Goal: Task Accomplishment & Management: Use online tool/utility

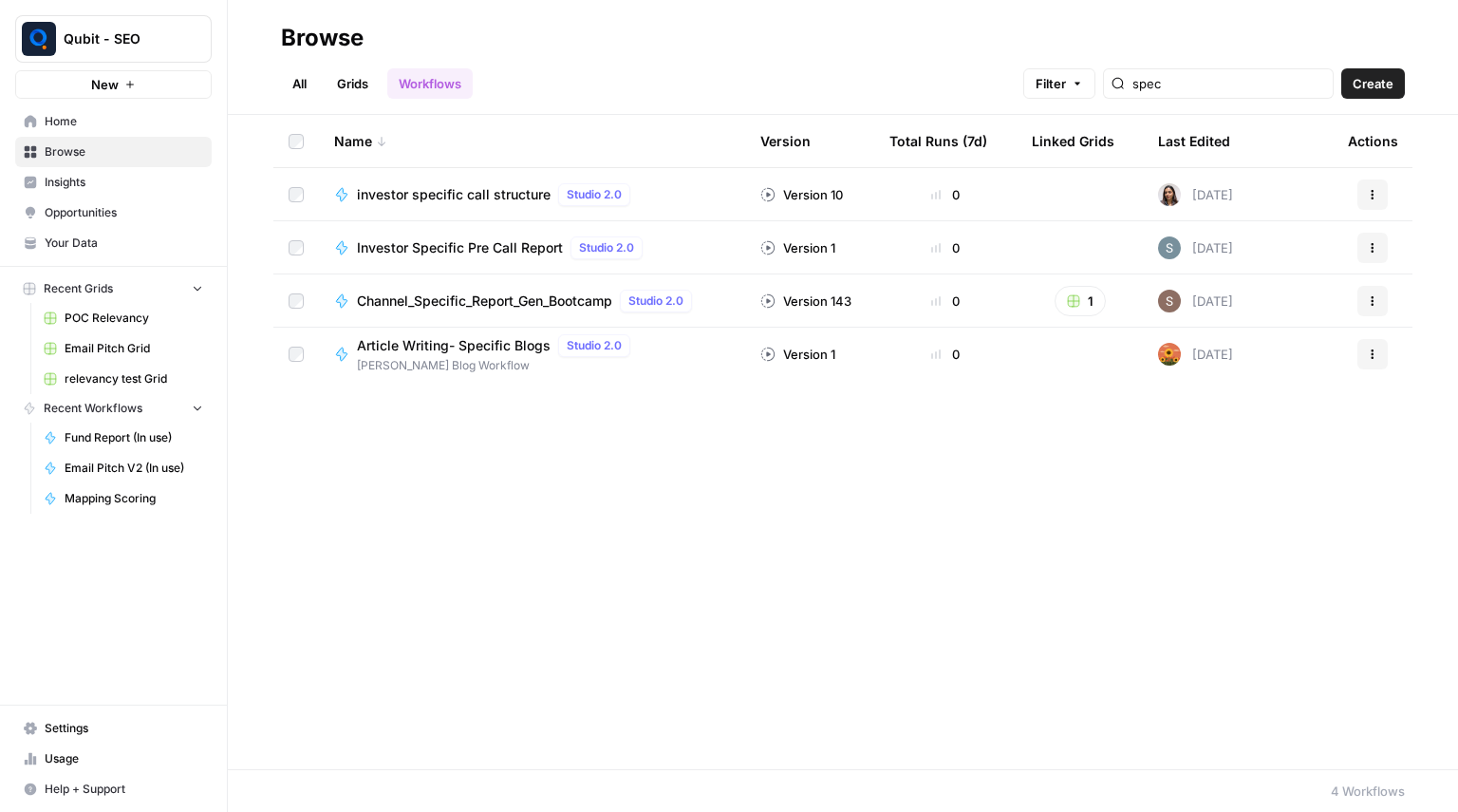
type input "spec"
click at [446, 245] on span "Investor Specific Pre Call Report" at bounding box center [460, 247] width 206 height 19
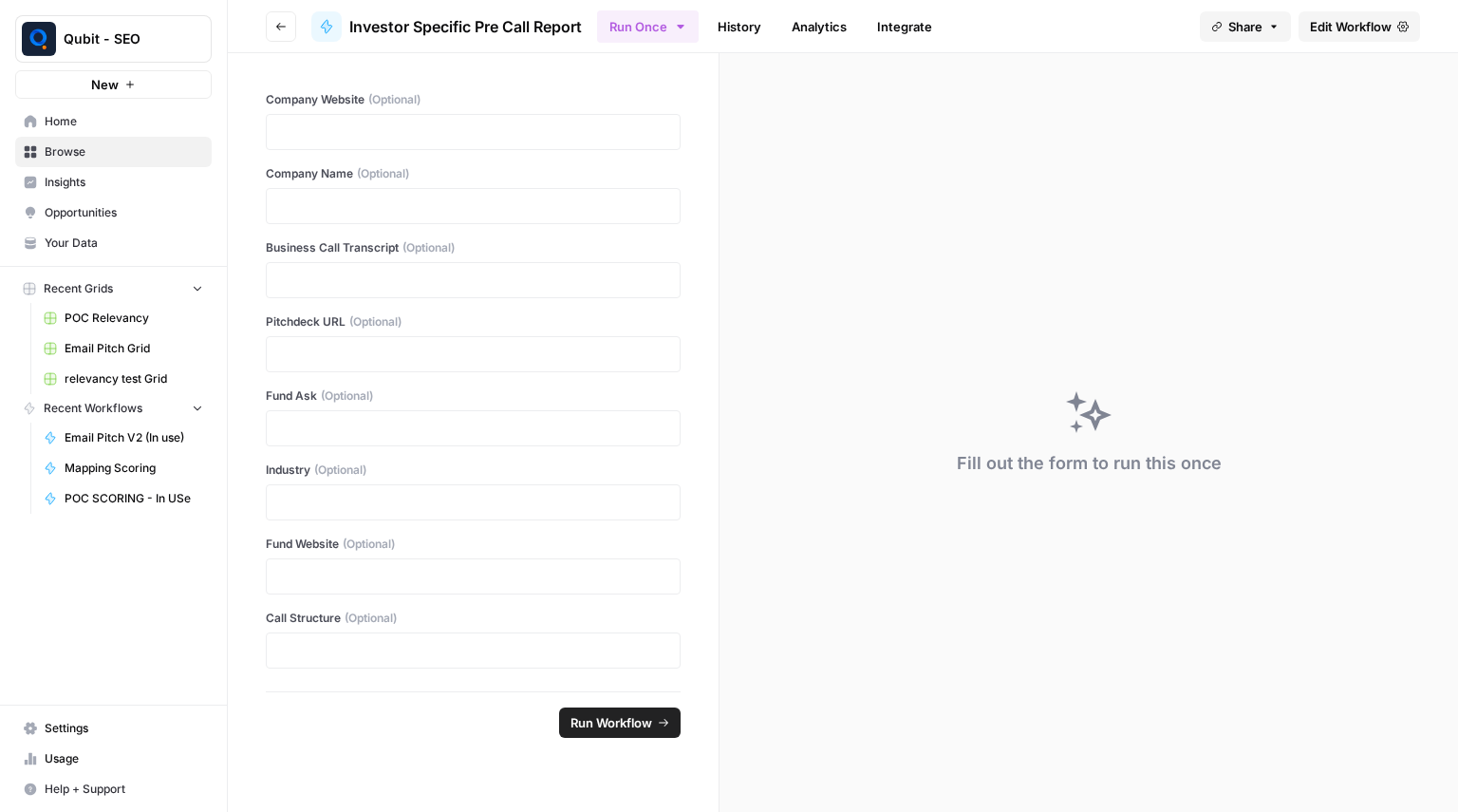
click at [282, 32] on icon "button" at bounding box center [281, 27] width 12 height 12
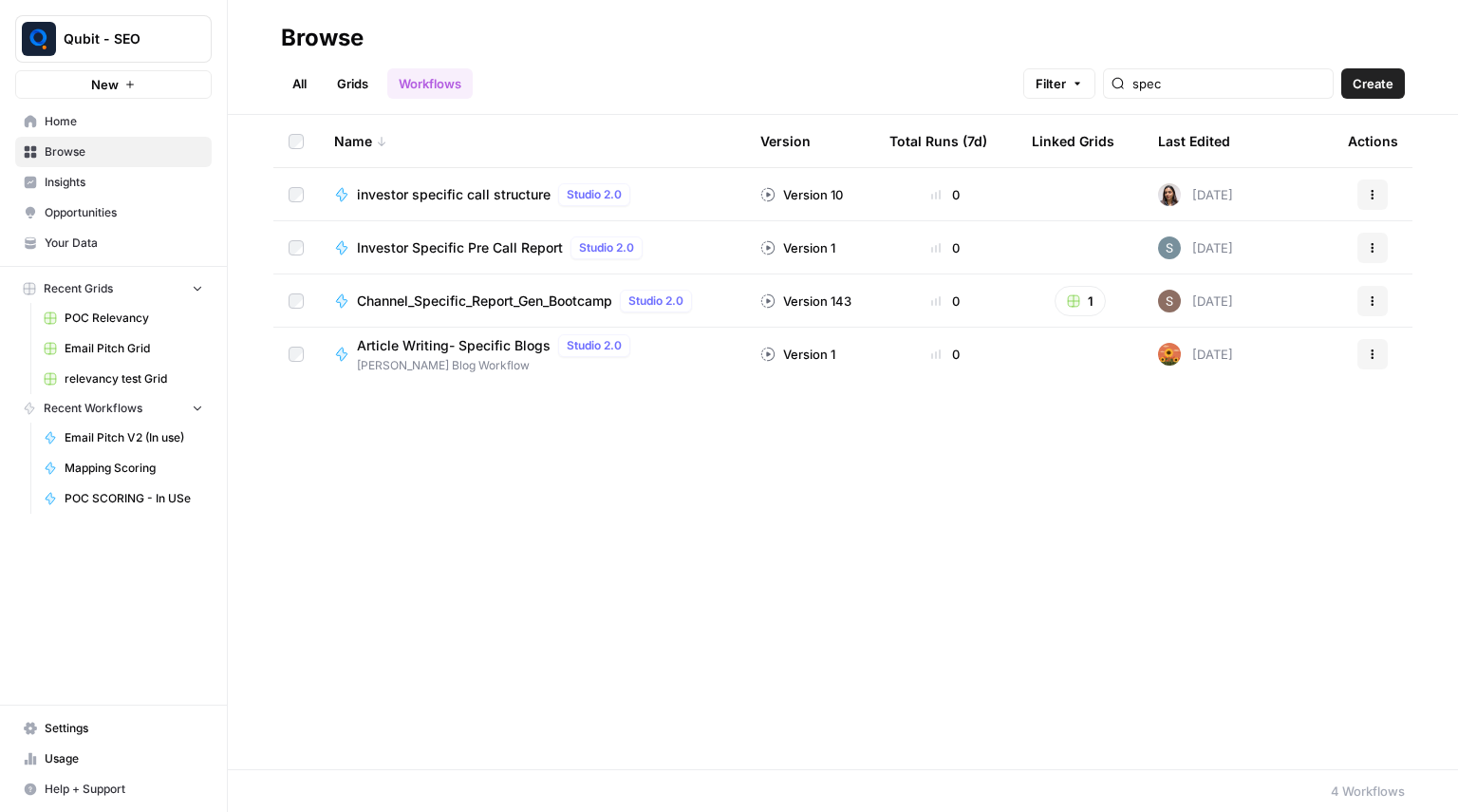
click at [479, 194] on span "investor specific call structure" at bounding box center [454, 194] width 194 height 19
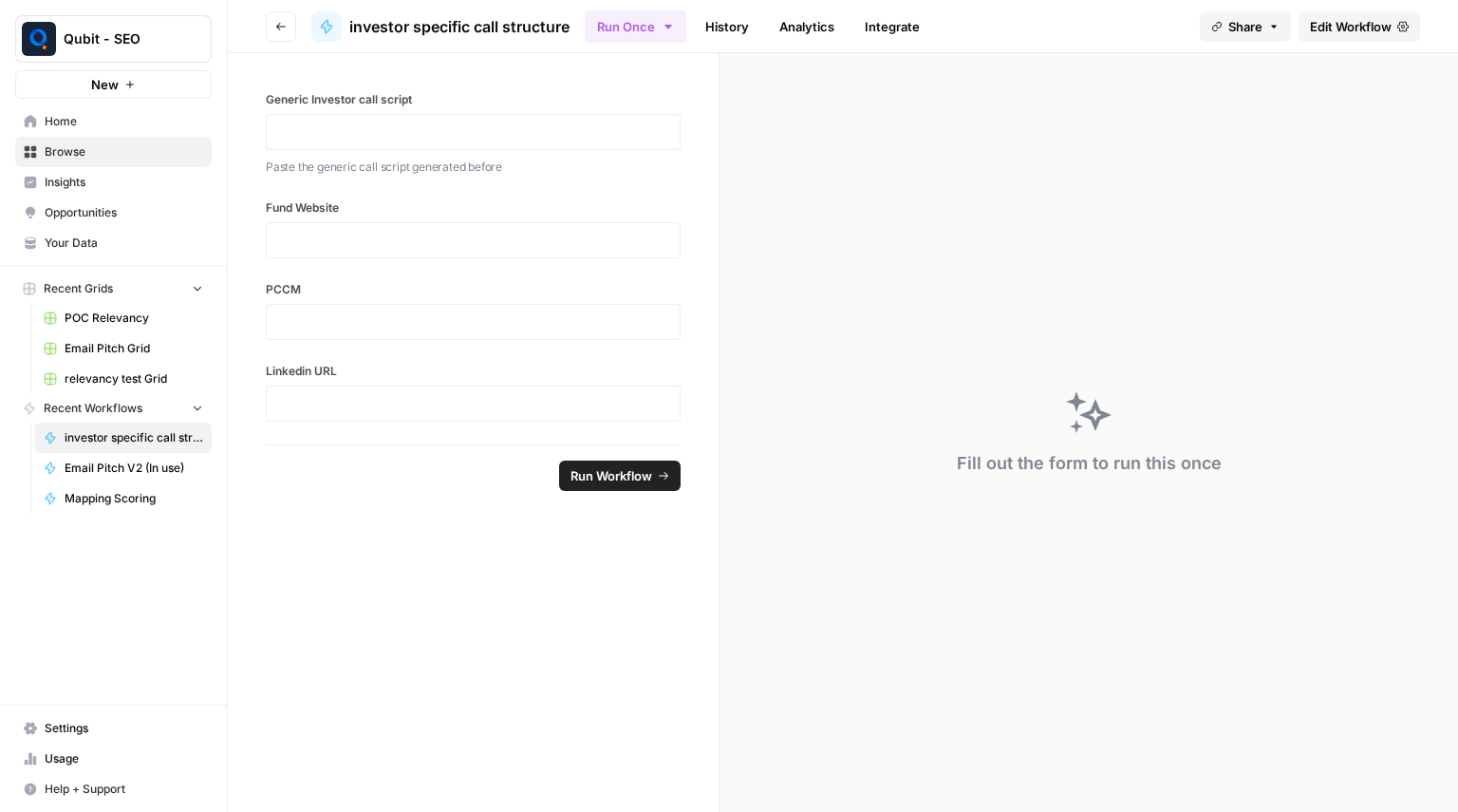
click at [259, 33] on header "Go back investor specific call structure Run Once History Analytics Integrate S…" at bounding box center [843, 27] width 1230 height 53
click at [289, 29] on button "Go back" at bounding box center [281, 27] width 31 height 31
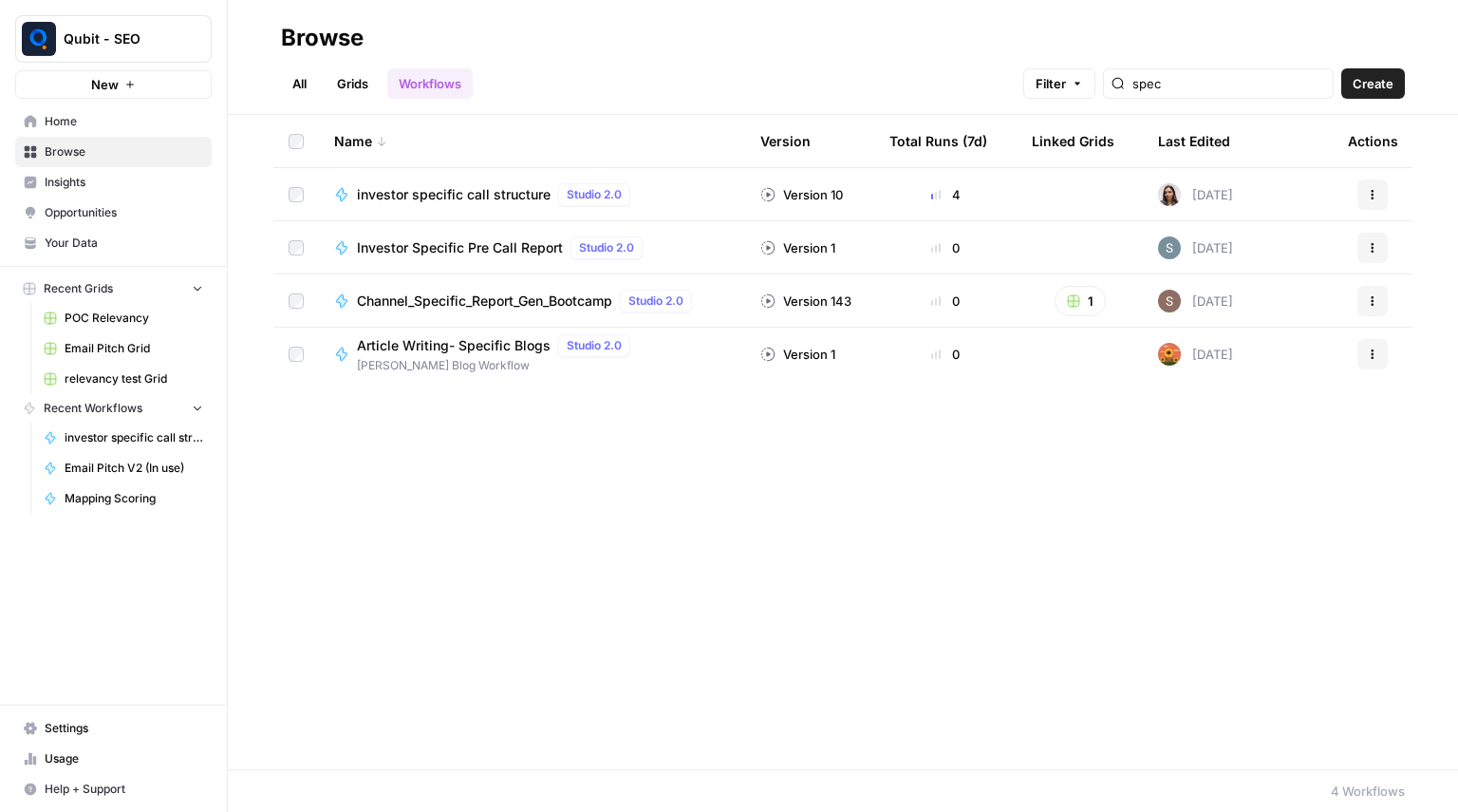
click at [521, 255] on span "Investor Specific Pre Call Report" at bounding box center [460, 247] width 206 height 19
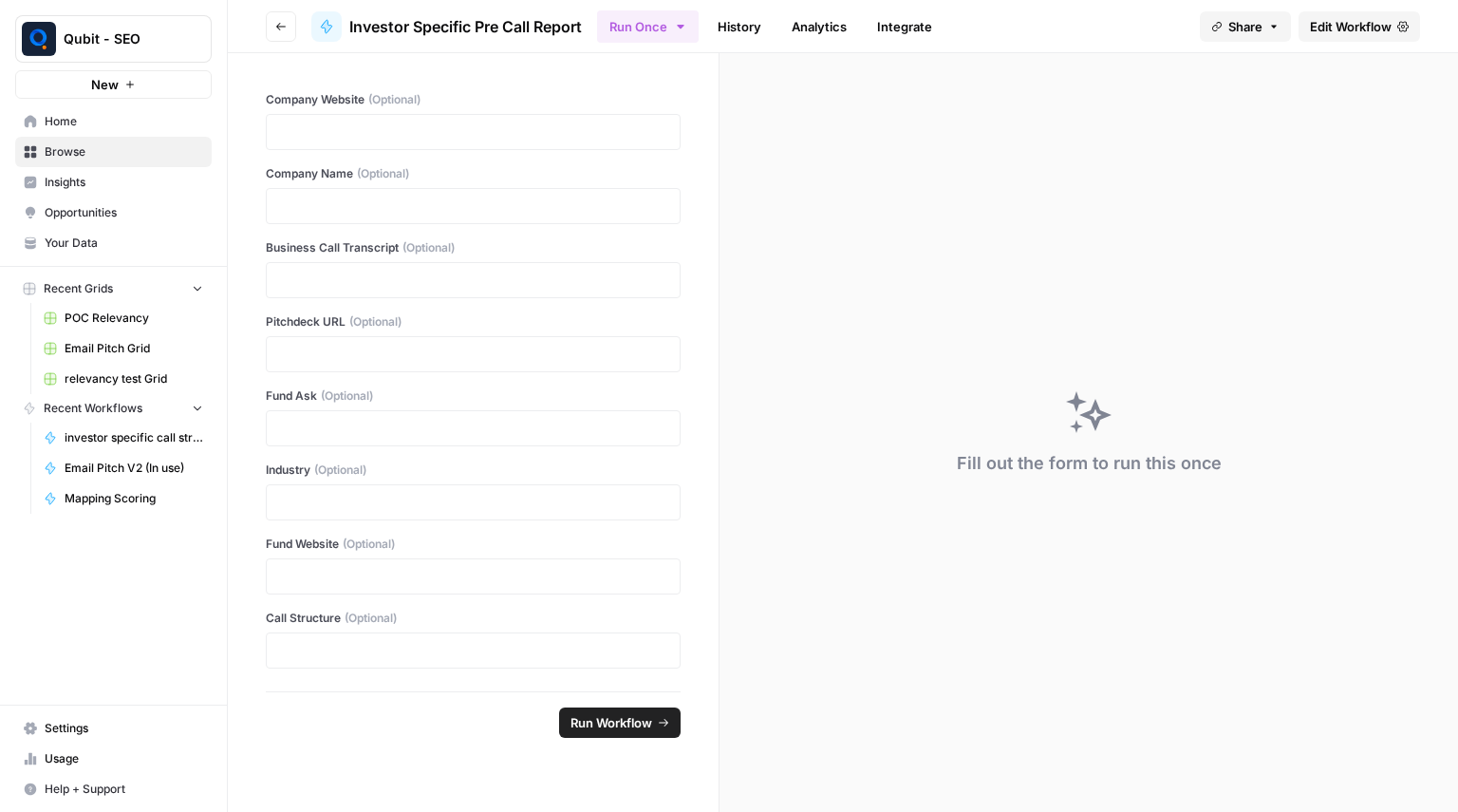
click at [730, 28] on link "History" at bounding box center [739, 27] width 66 height 31
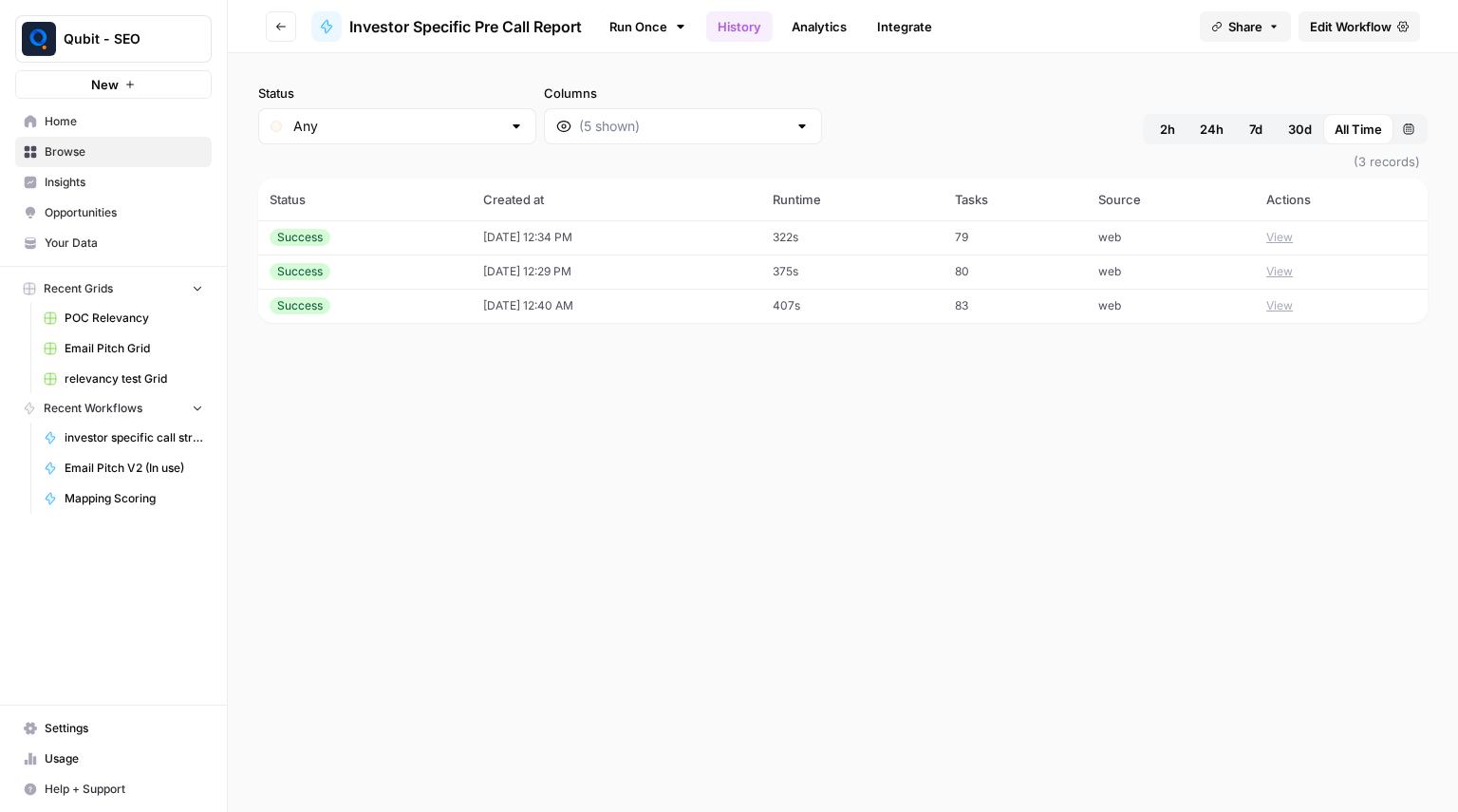
click at [273, 44] on header "Go back Investor Specific Pre Call Report Run Once History Analytics Integrate …" at bounding box center [843, 27] width 1230 height 53
click at [276, 32] on icon "button" at bounding box center [281, 27] width 12 height 12
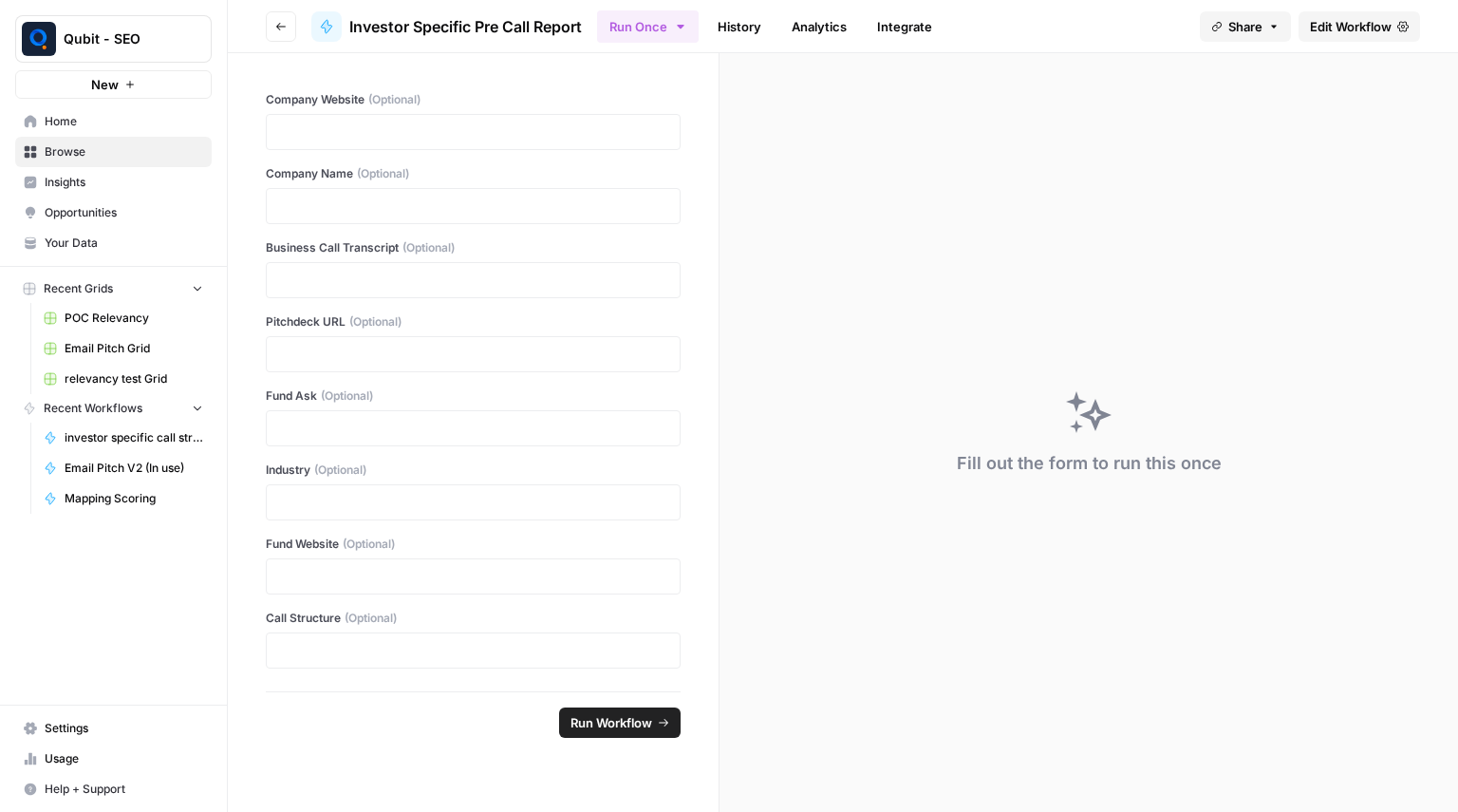
click at [276, 32] on icon "button" at bounding box center [281, 27] width 12 height 12
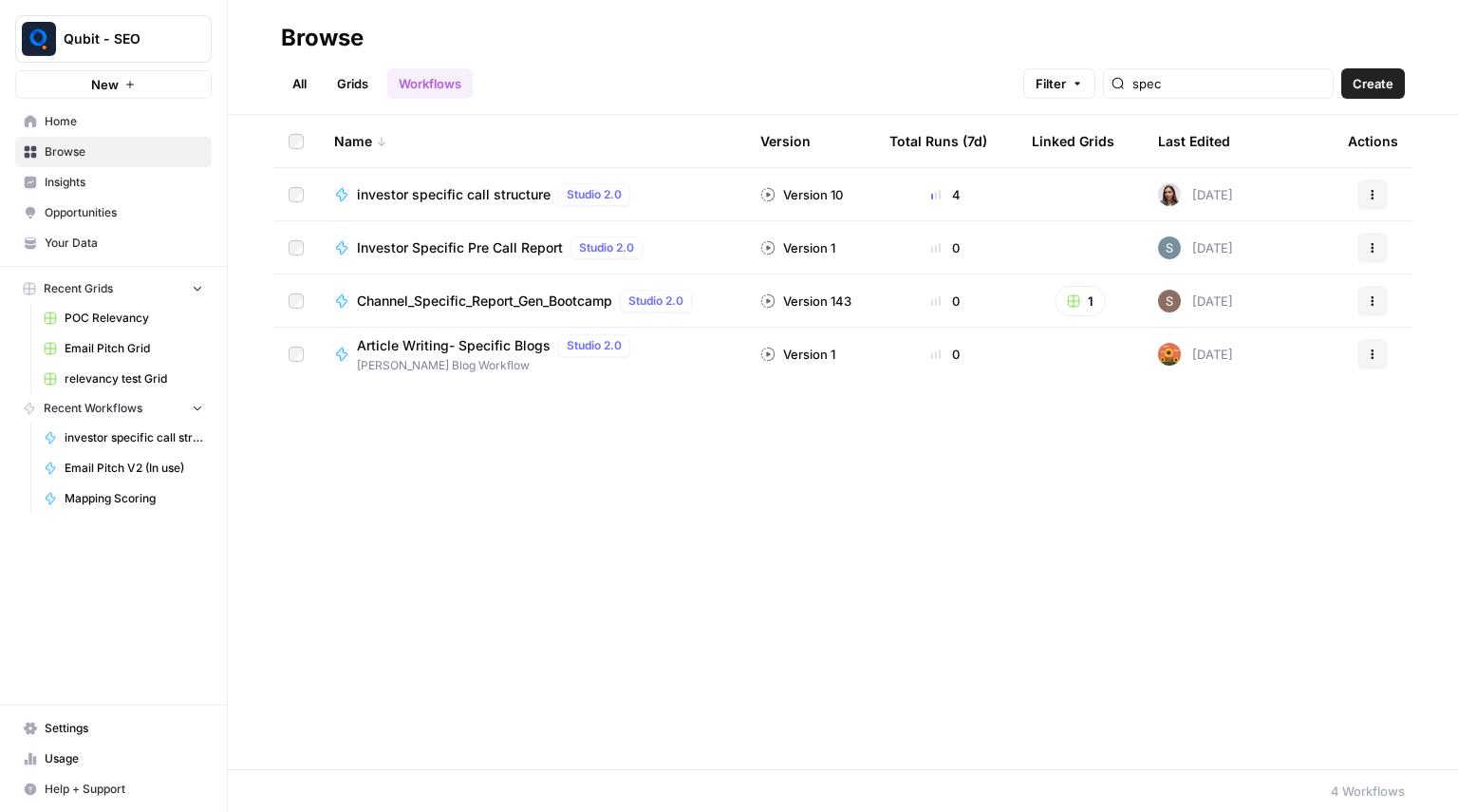
click at [489, 199] on span "investor specific call structure" at bounding box center [454, 194] width 194 height 19
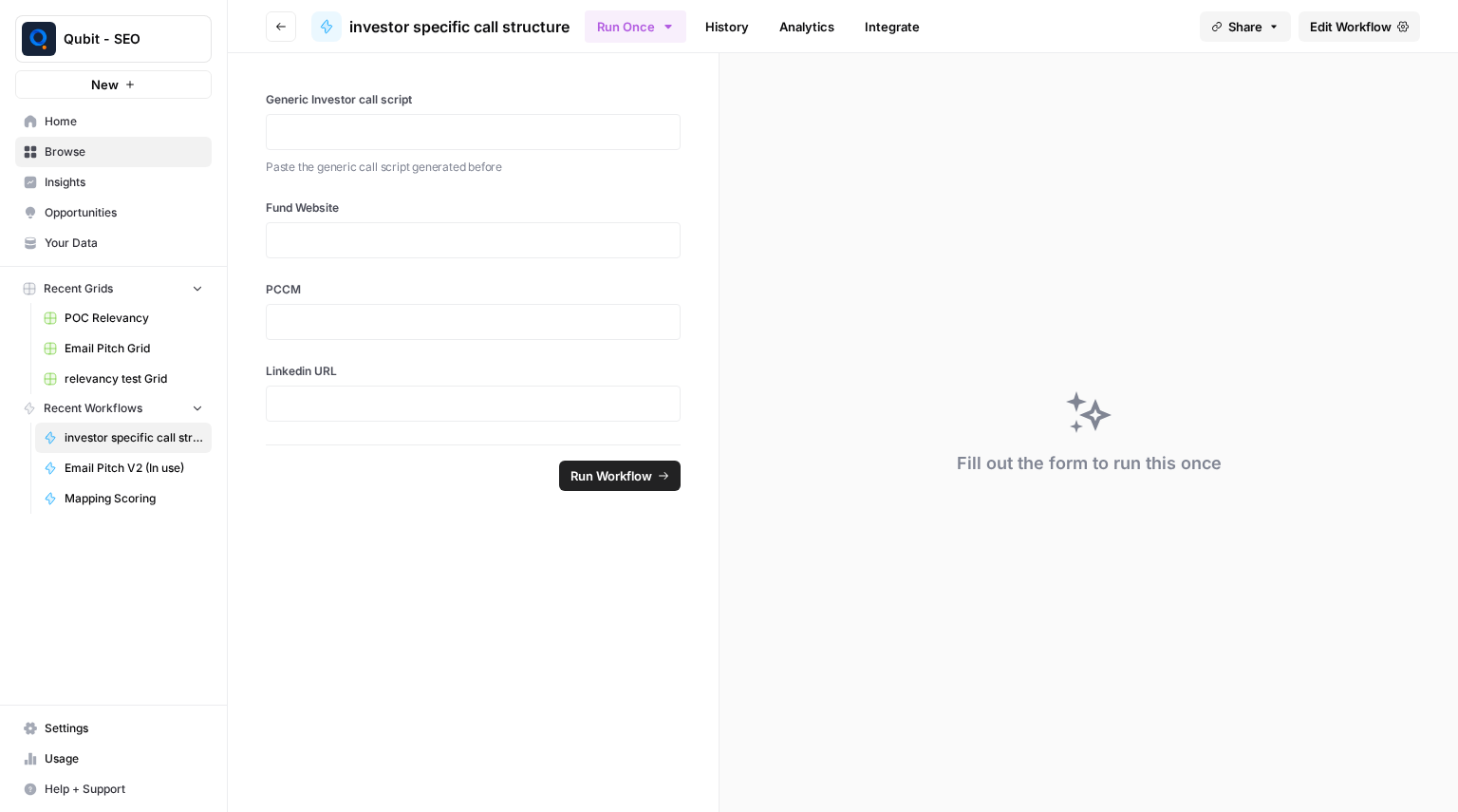
click at [1324, 39] on link "Edit Workflow" at bounding box center [1359, 27] width 122 height 31
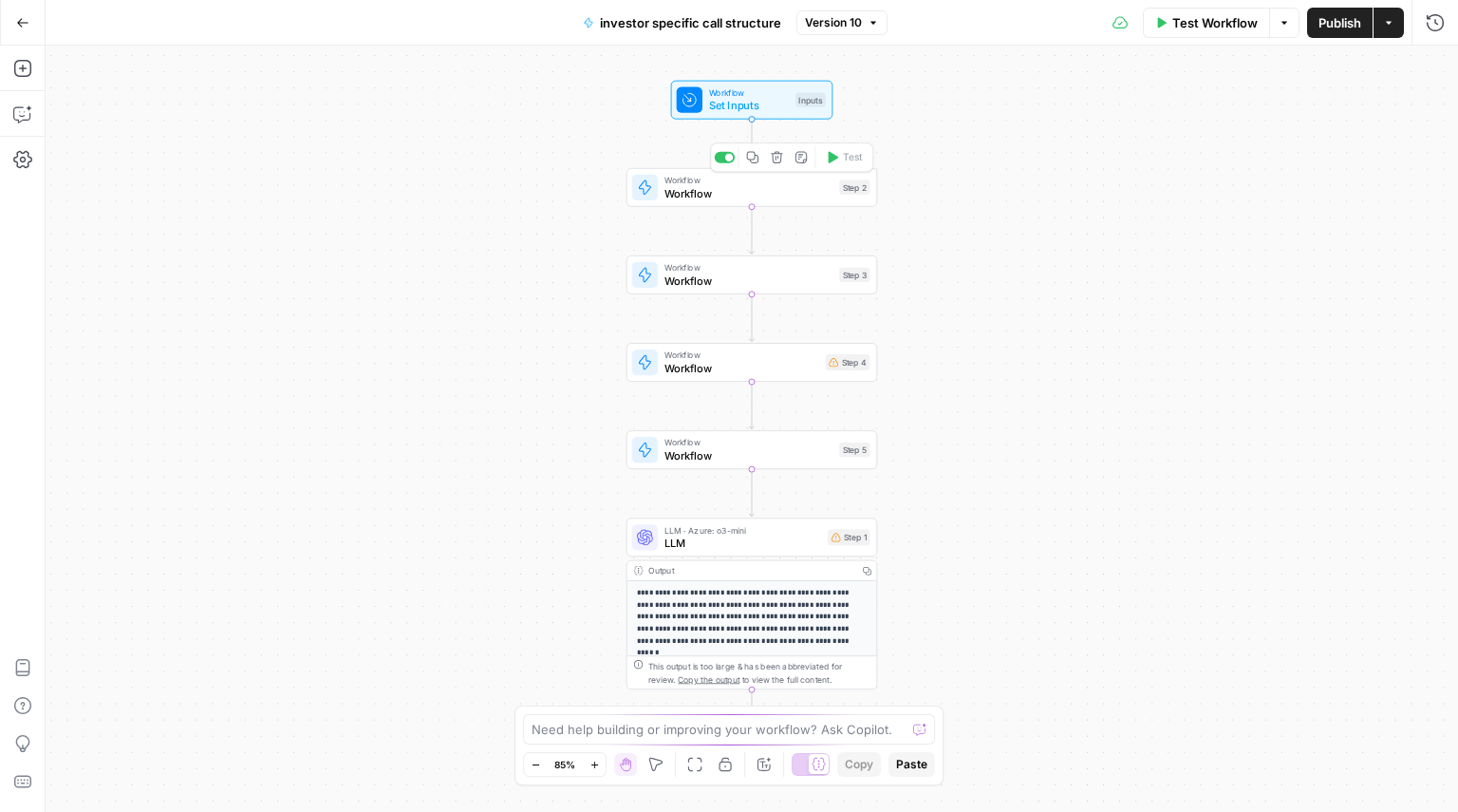
click at [682, 196] on span "Workflow" at bounding box center [749, 193] width 168 height 16
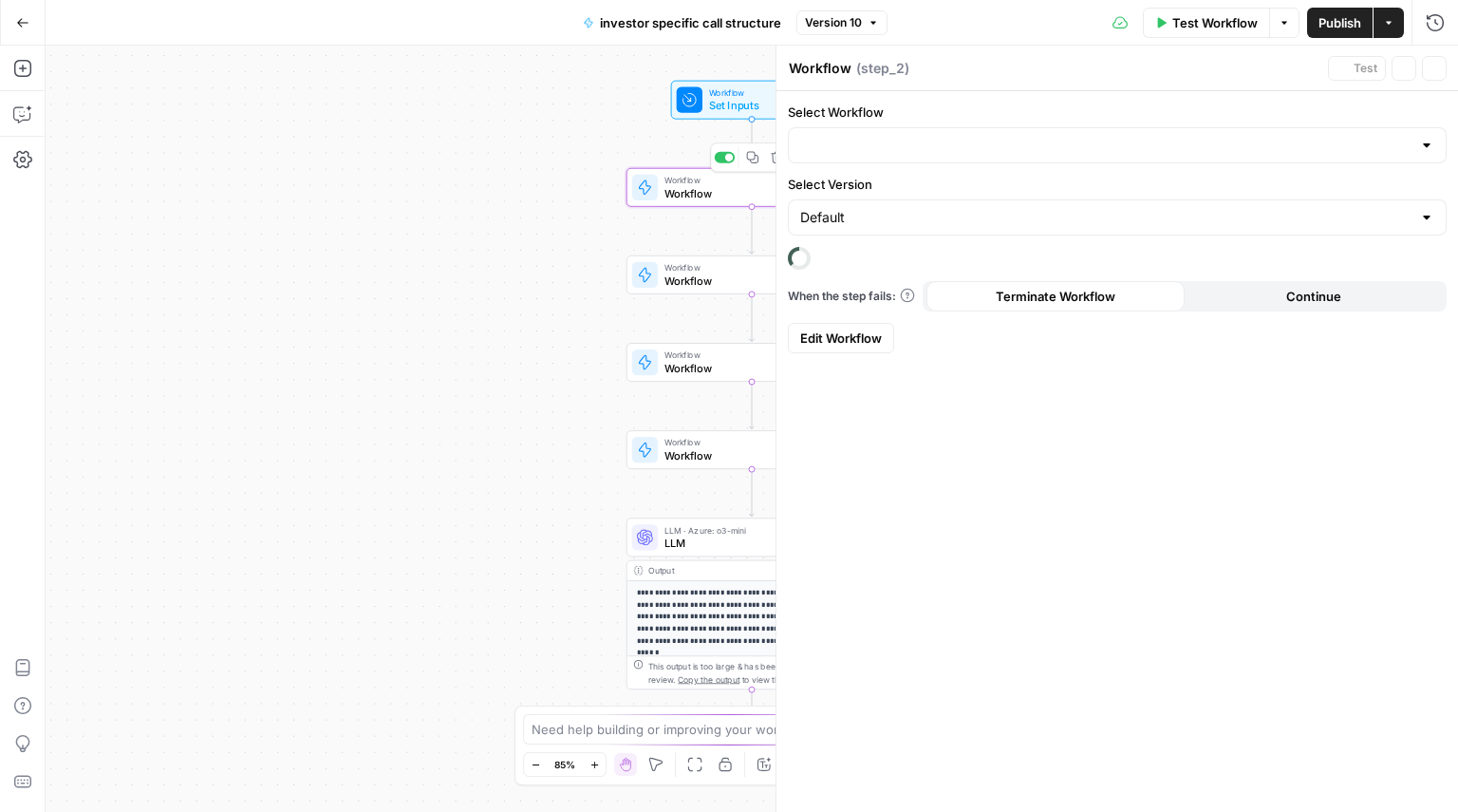
type input "Fund Report (In use)"
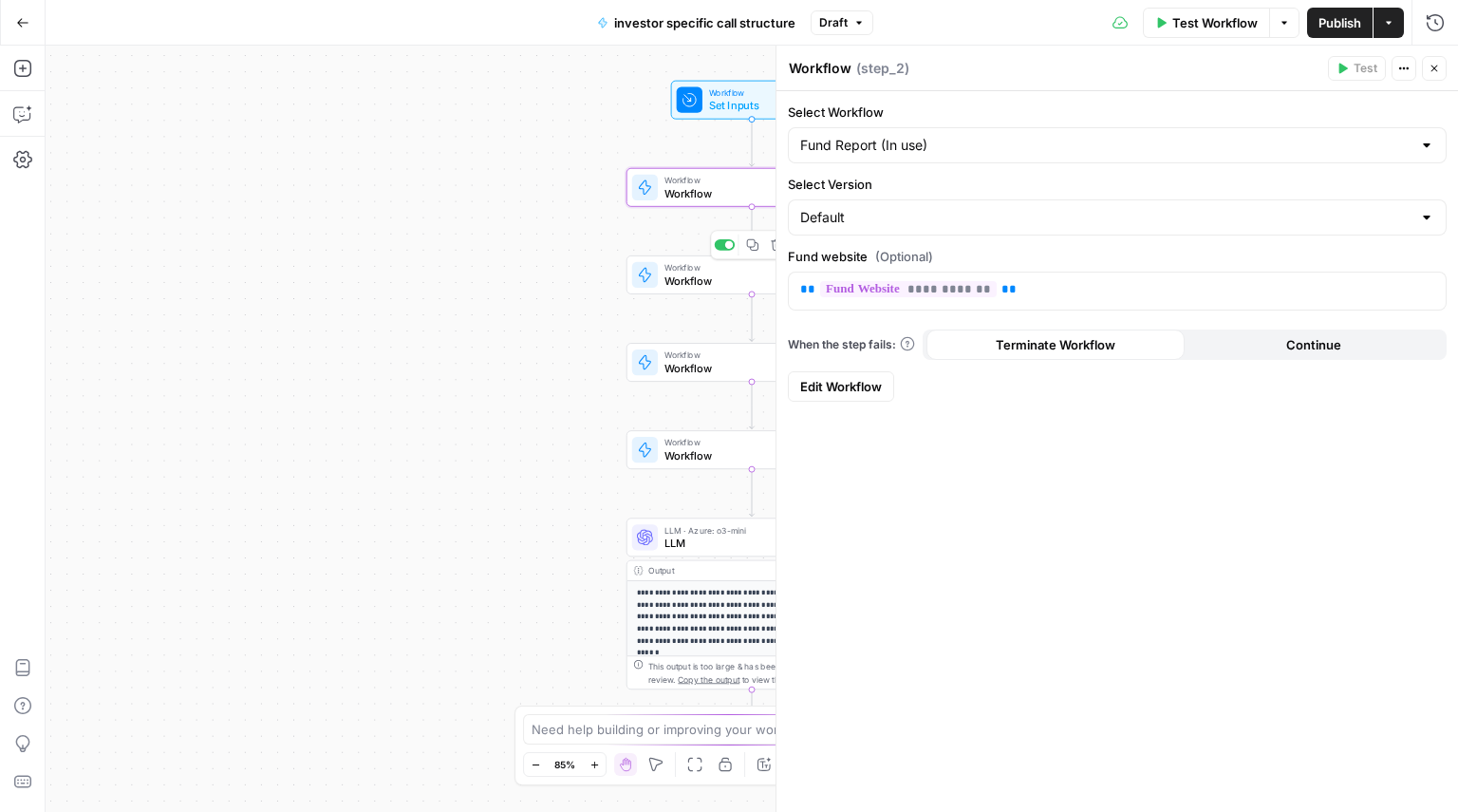
click at [680, 280] on span "Workflow" at bounding box center [749, 281] width 168 height 16
type input "LinkedIn notes"
click at [675, 381] on div "Workflow Workflow Step 4 Copy step Delete step Add Note Test" at bounding box center [752, 362] width 250 height 39
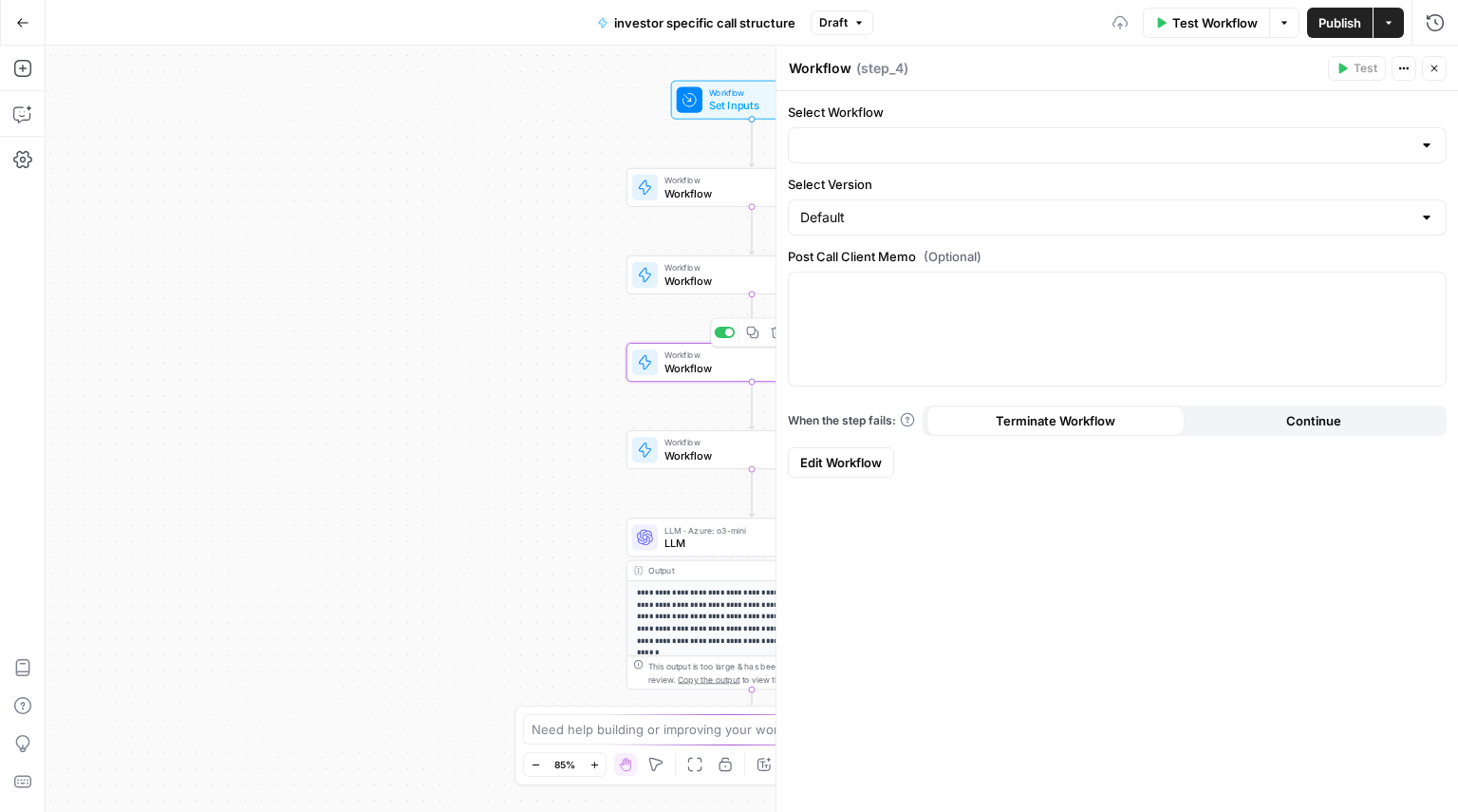
type input "Client Notes - Email Pitch (Input)"
click at [672, 459] on span "Workflow" at bounding box center [749, 455] width 168 height 16
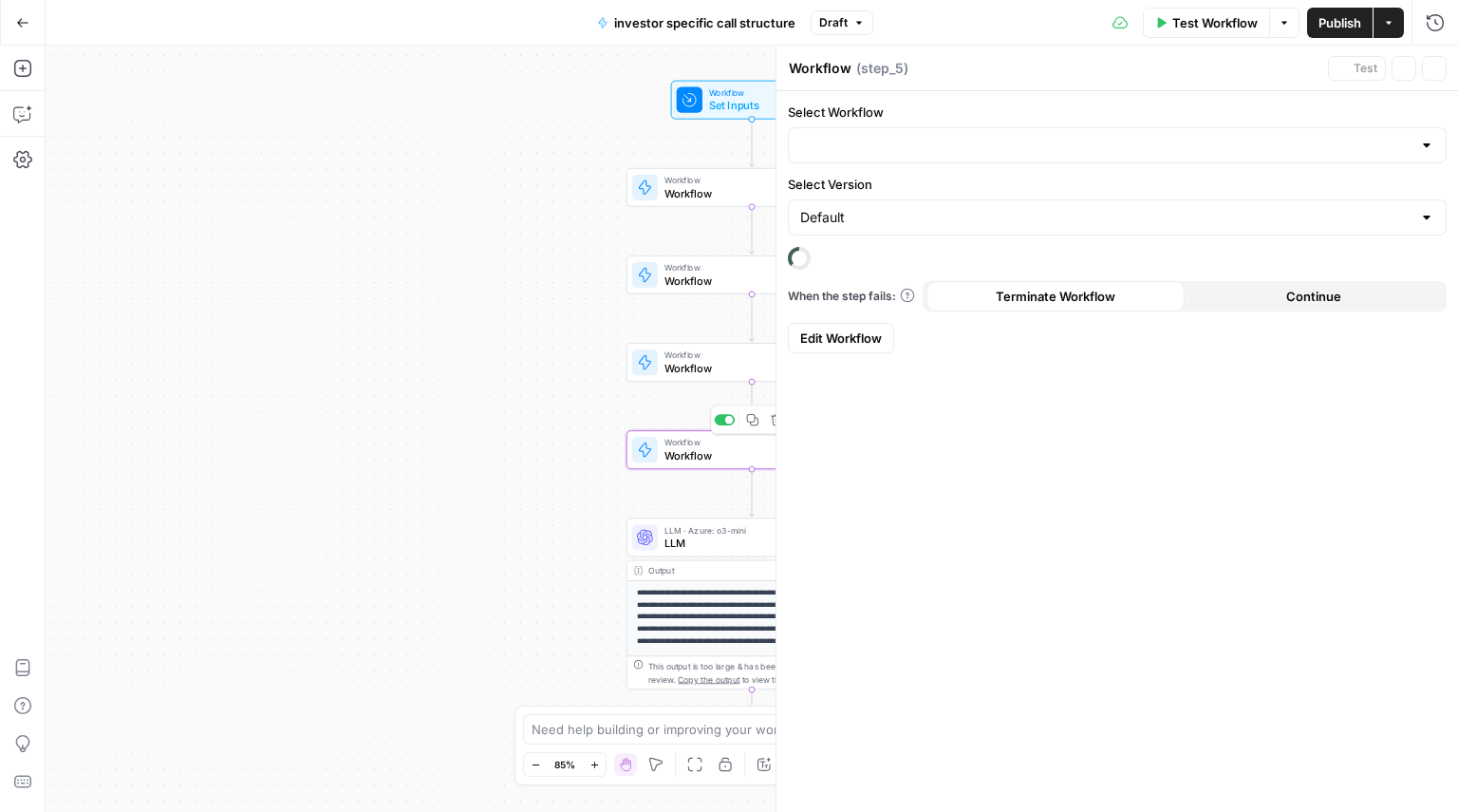
type input "ClientxFundxPerson (In use)"
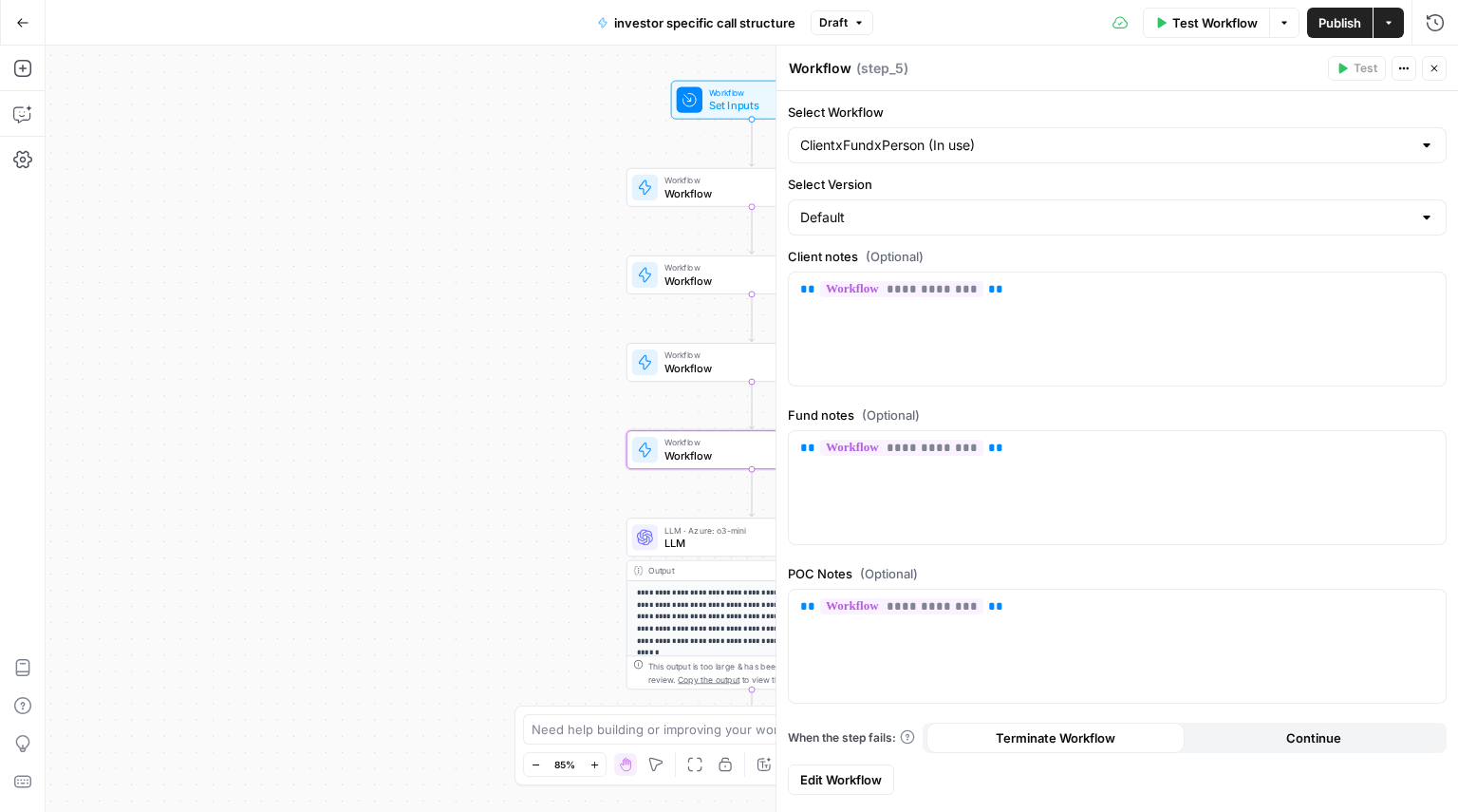
click at [702, 541] on span "LLM" at bounding box center [743, 542] width 156 height 16
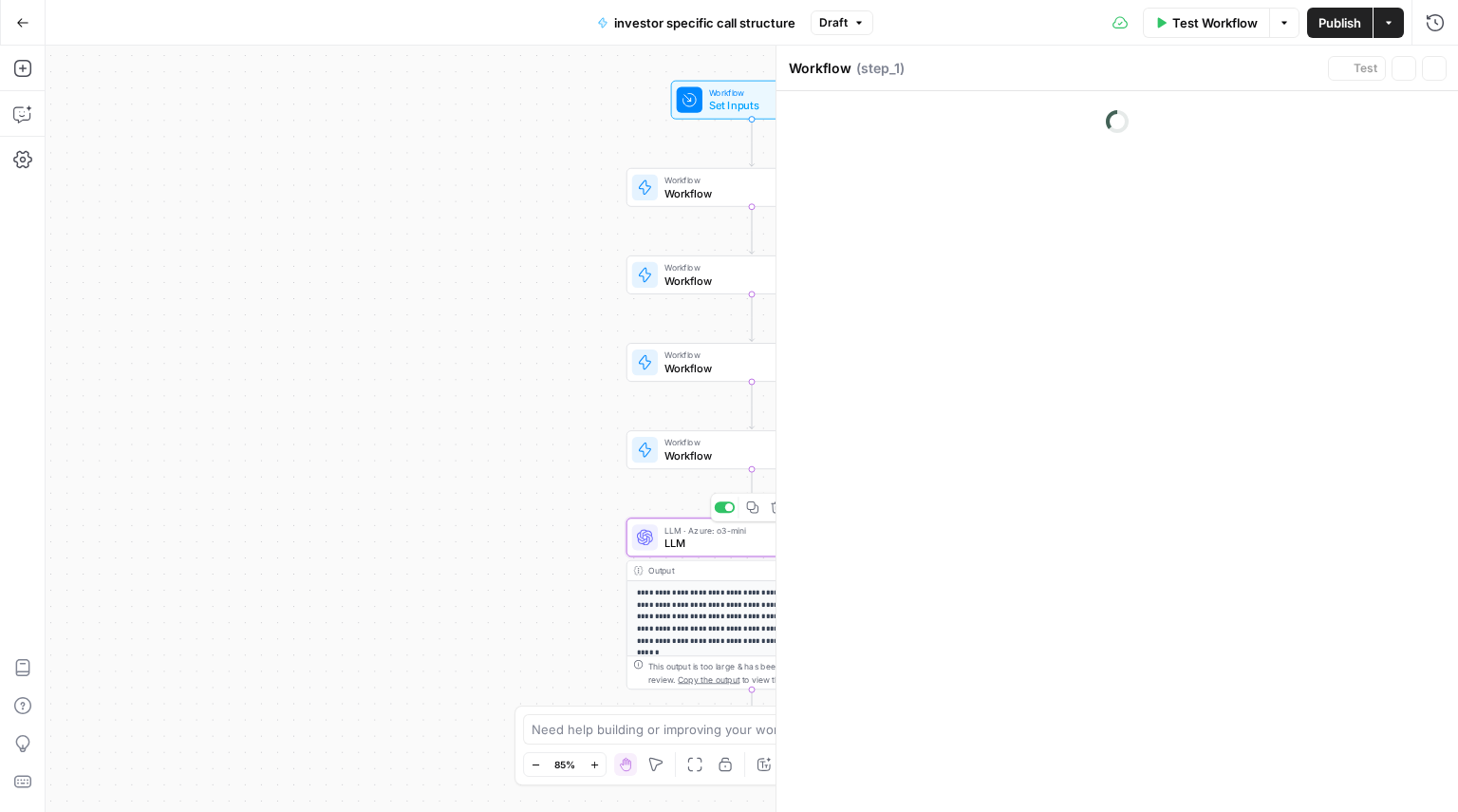
type textarea "LLM"
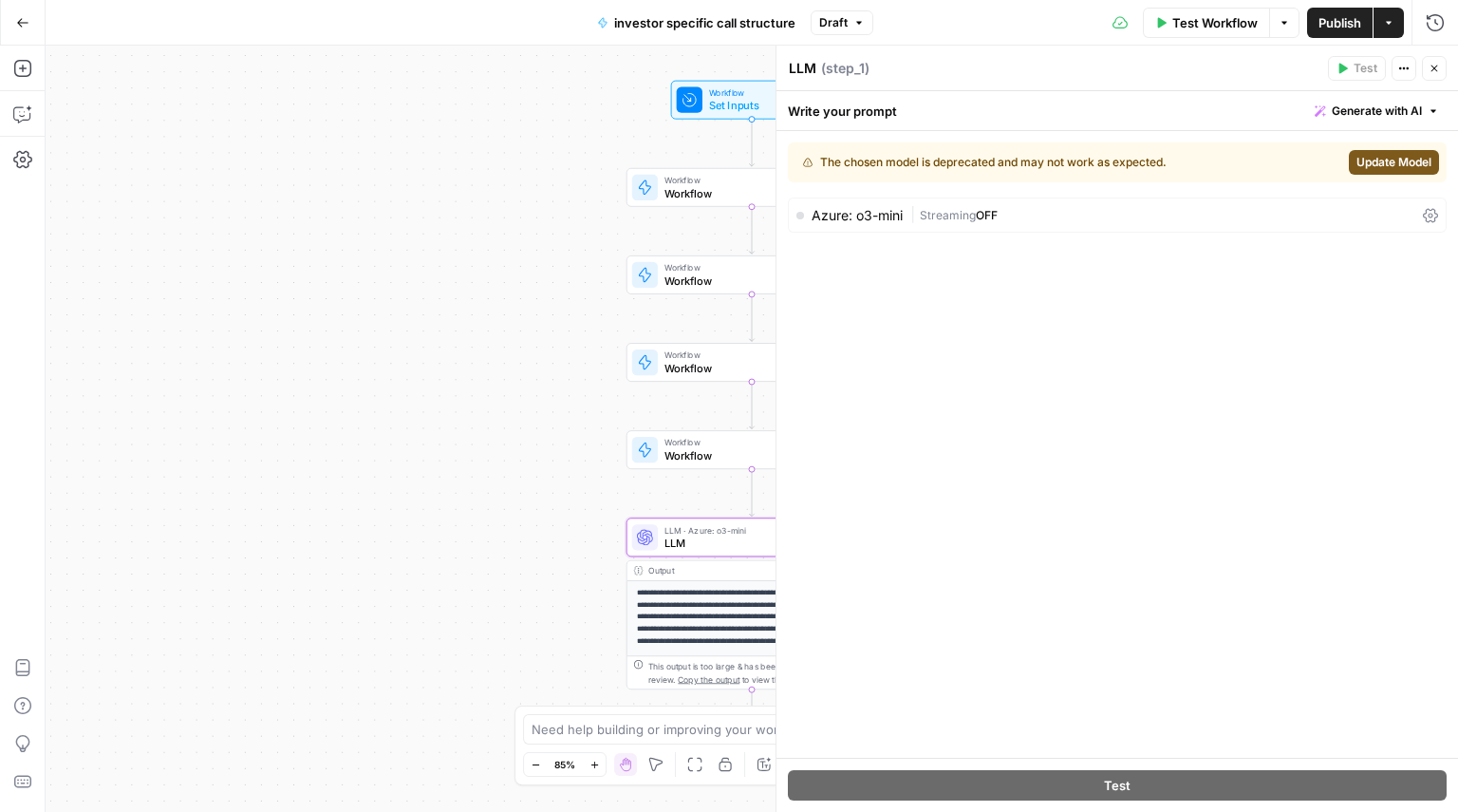
click at [1389, 154] on span "Update Model" at bounding box center [1395, 162] width 75 height 17
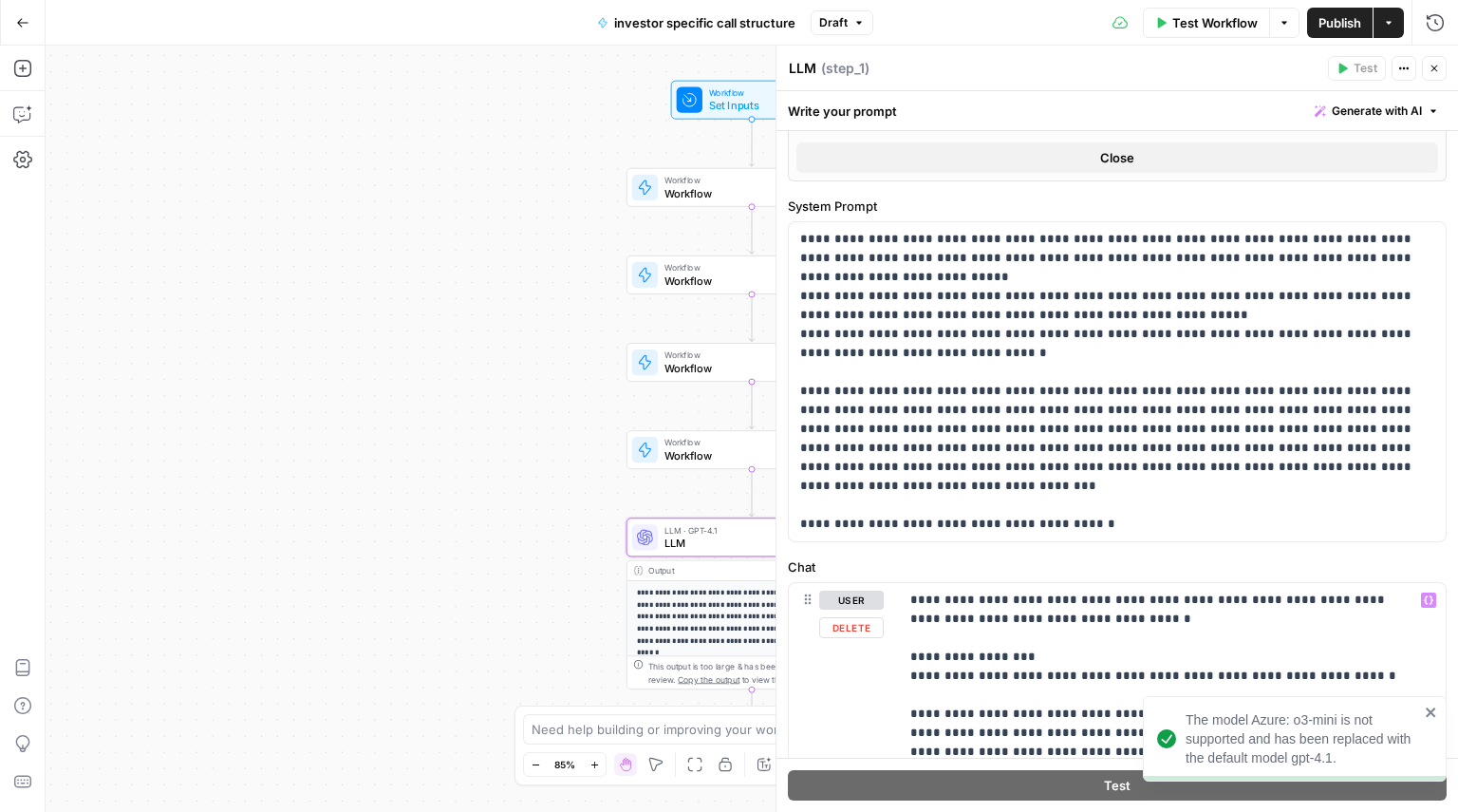
scroll to position [652, 0]
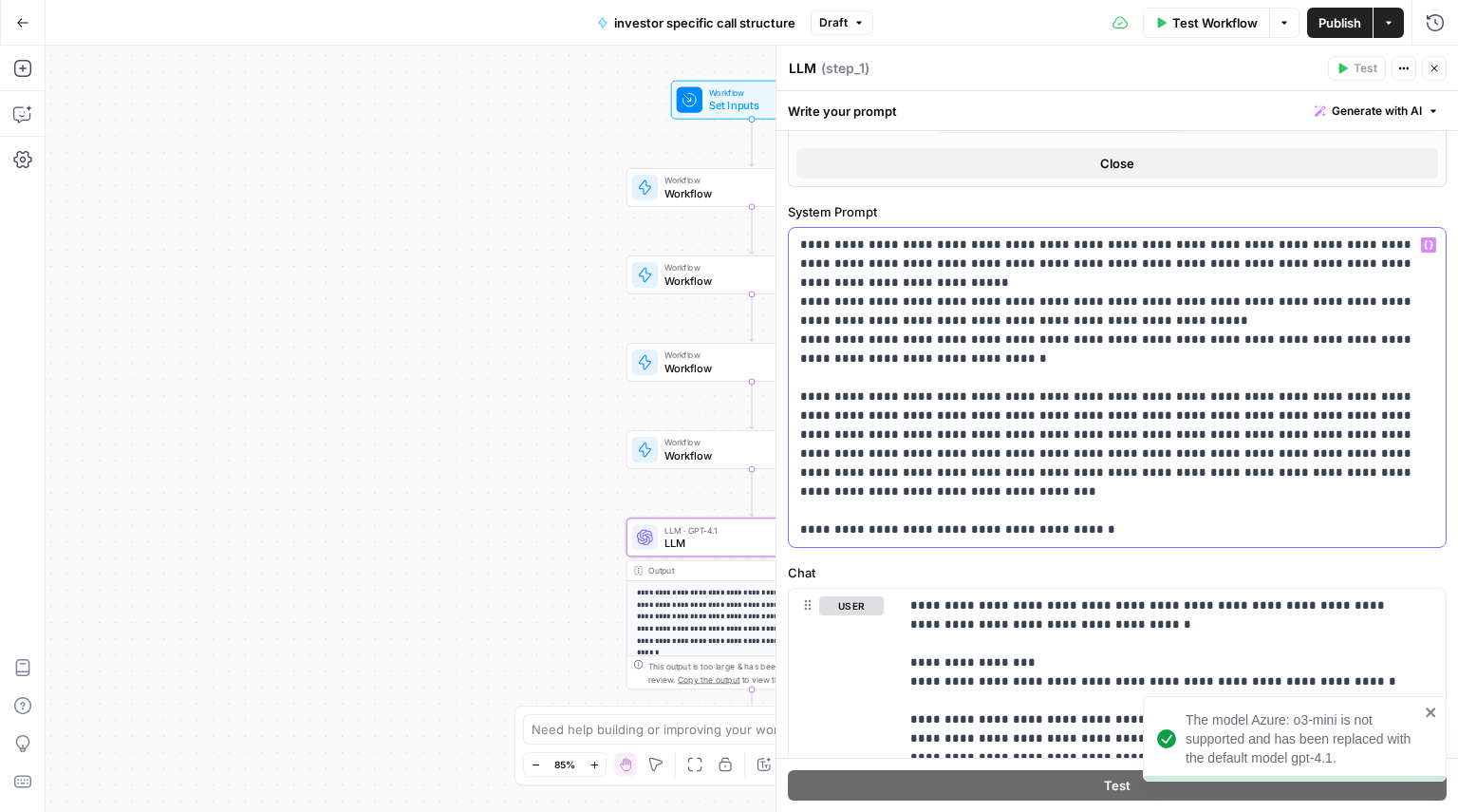
click at [920, 400] on p "**********" at bounding box center [1110, 387] width 620 height 304
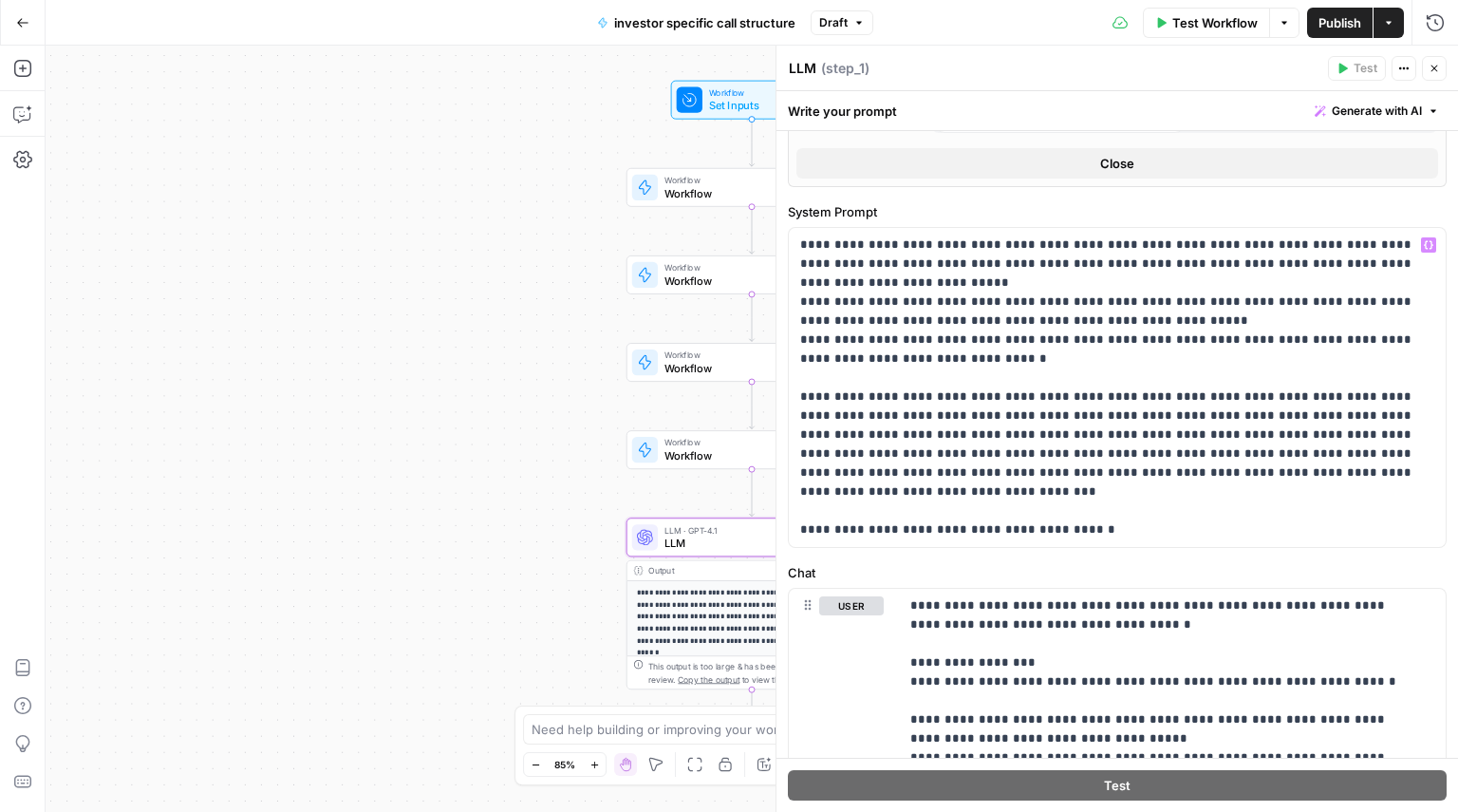
type input "***"
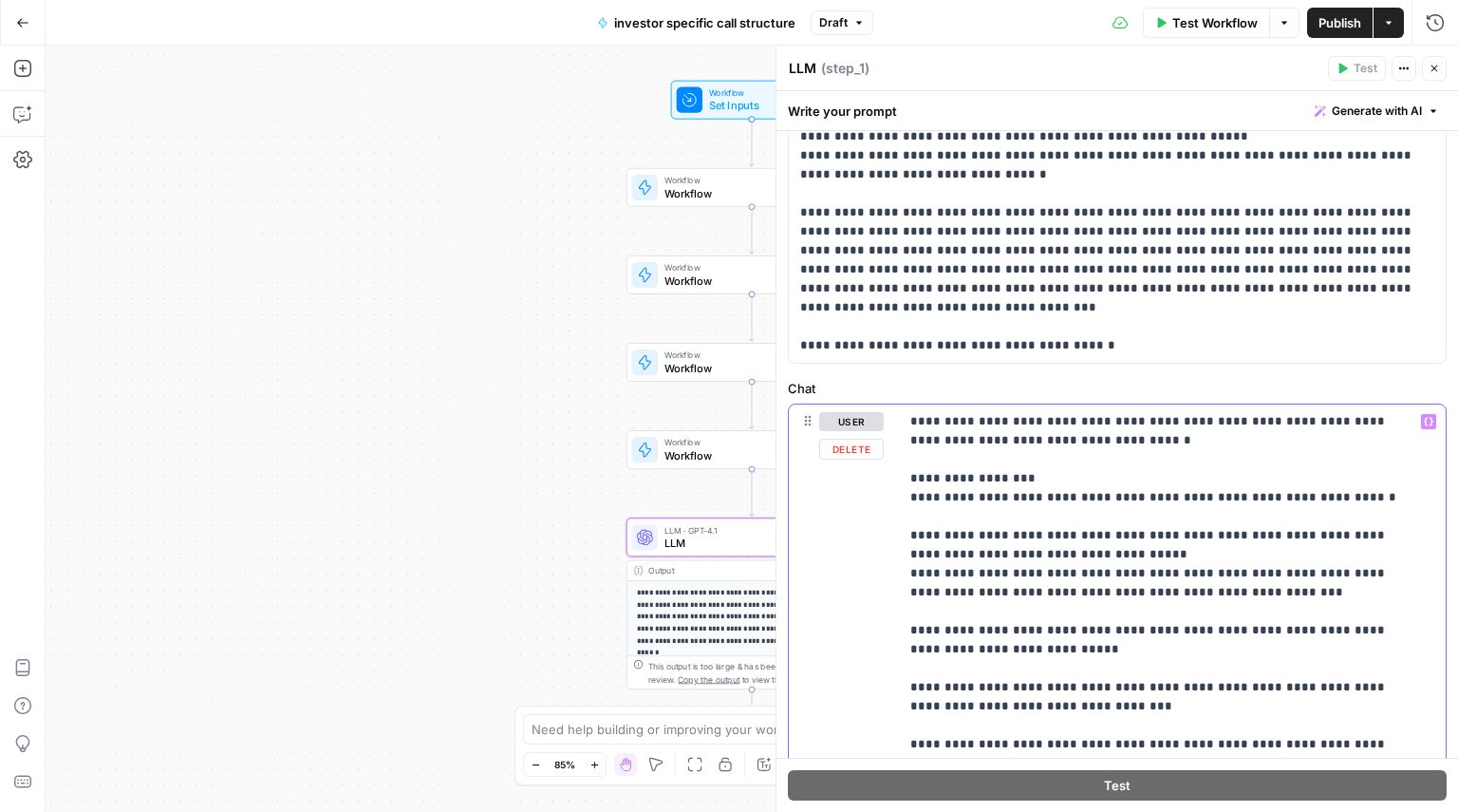
click at [1052, 568] on p "**********" at bounding box center [1165, 706] width 509 height 588
